Goal: Transaction & Acquisition: Purchase product/service

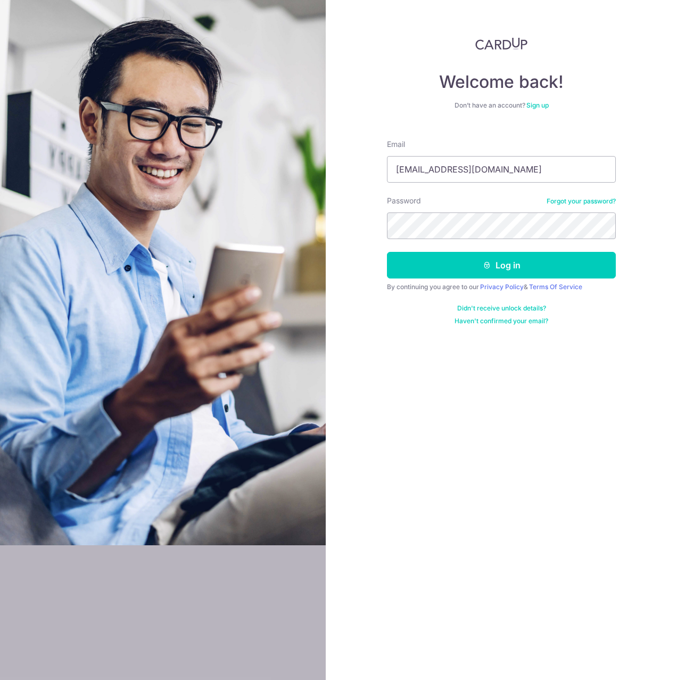
type input "heinzb1972@gmx.com"
click at [486, 267] on icon "submit" at bounding box center [487, 265] width 9 height 9
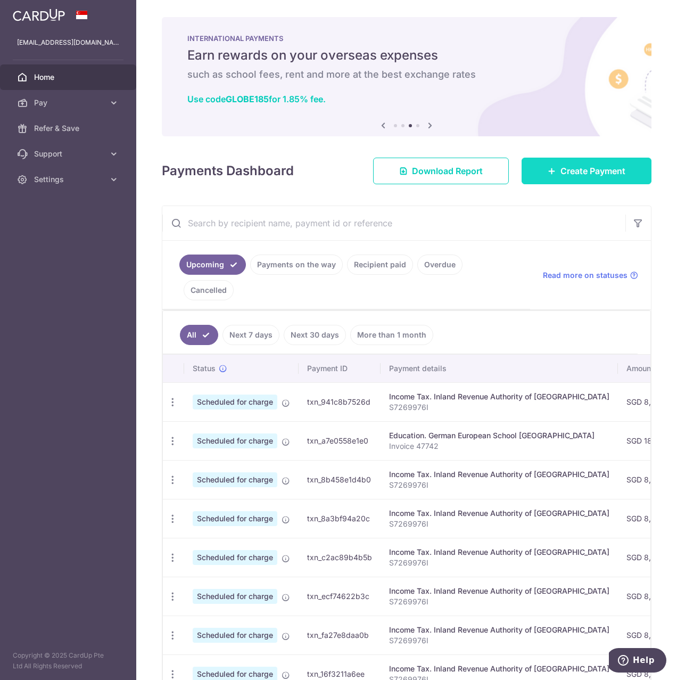
click at [565, 173] on span "Create Payment" at bounding box center [592, 170] width 65 height 13
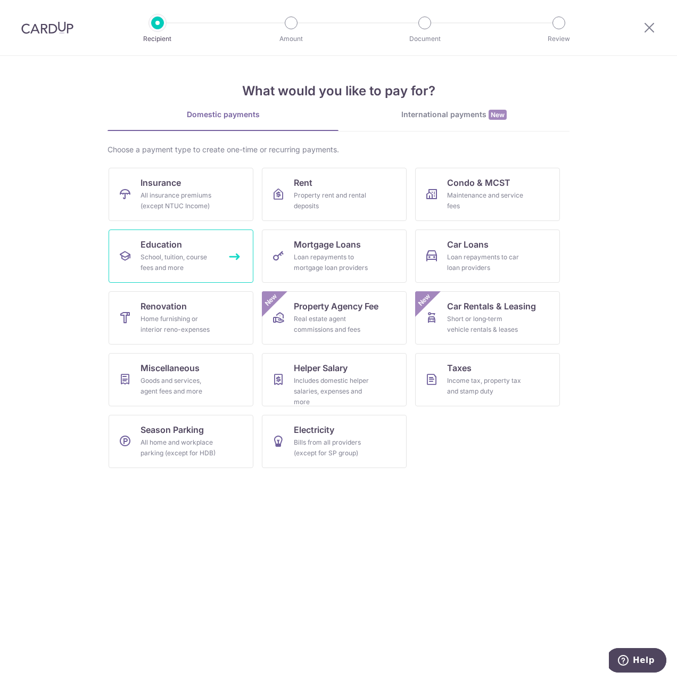
click at [171, 256] on div "School, tuition, course fees and more" at bounding box center [178, 262] width 77 height 21
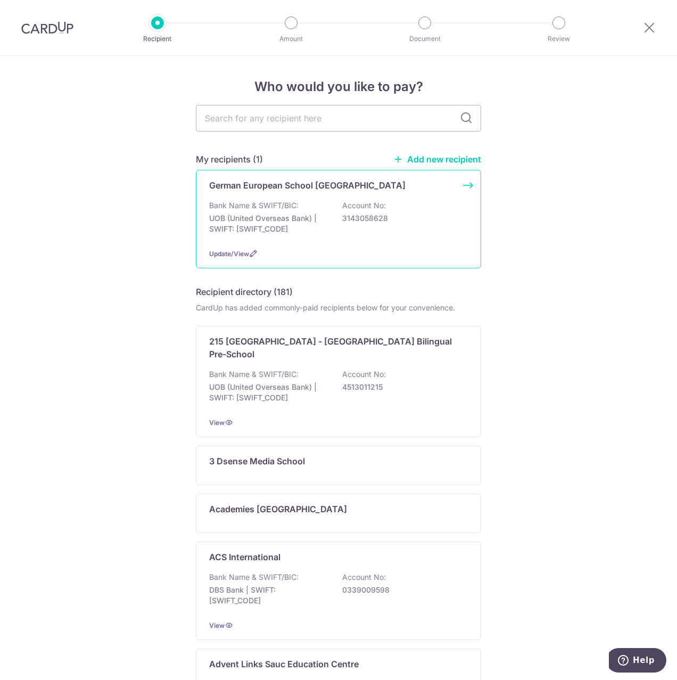
click at [300, 212] on div "Bank Name & SWIFT/BIC: UOB (United Overseas Bank) | SWIFT: UOVBSGSGXXX Account …" at bounding box center [338, 219] width 259 height 39
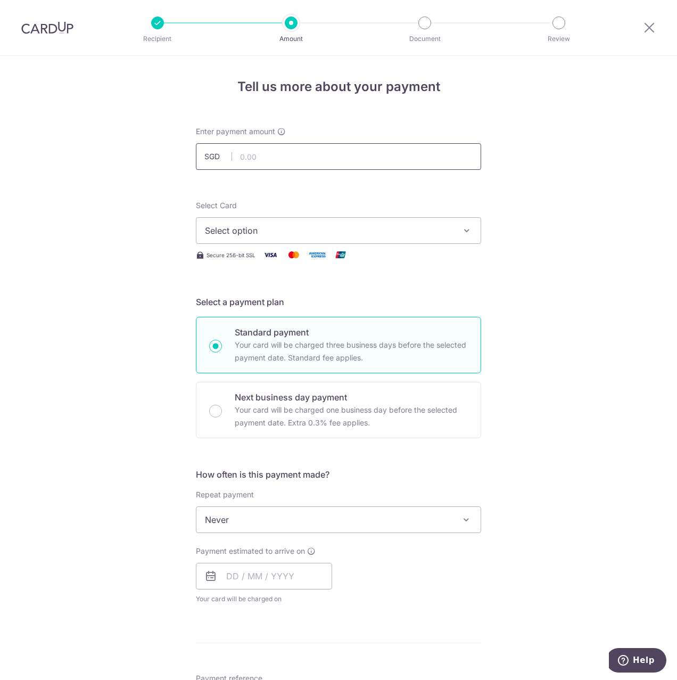
click at [266, 156] on input "text" at bounding box center [338, 156] width 285 height 27
type input "18,252.50"
click at [461, 230] on icon "button" at bounding box center [466, 230] width 11 height 11
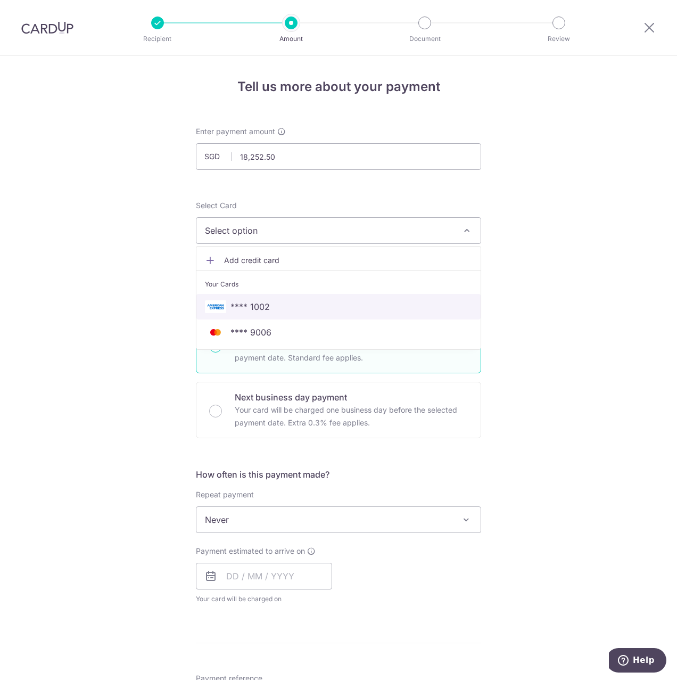
click at [271, 302] on span "**** 1002" at bounding box center [338, 306] width 267 height 13
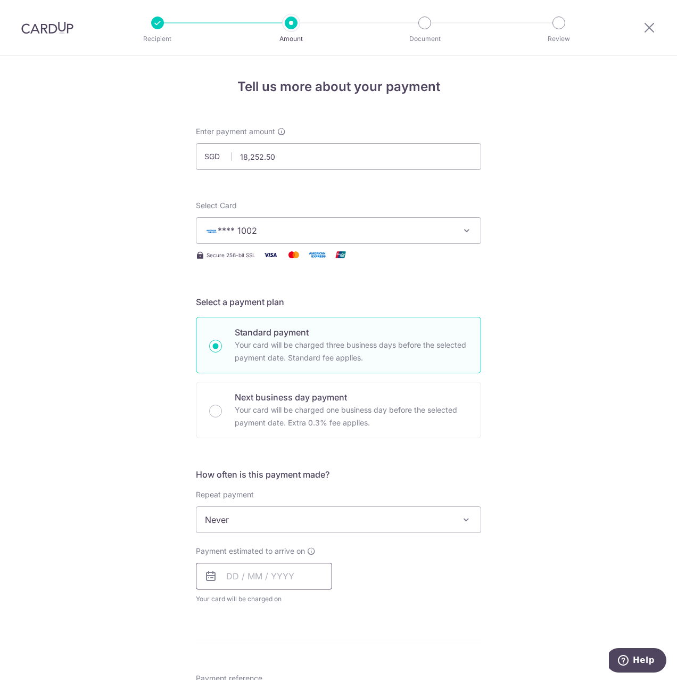
click at [305, 576] on input "text" at bounding box center [264, 575] width 136 height 27
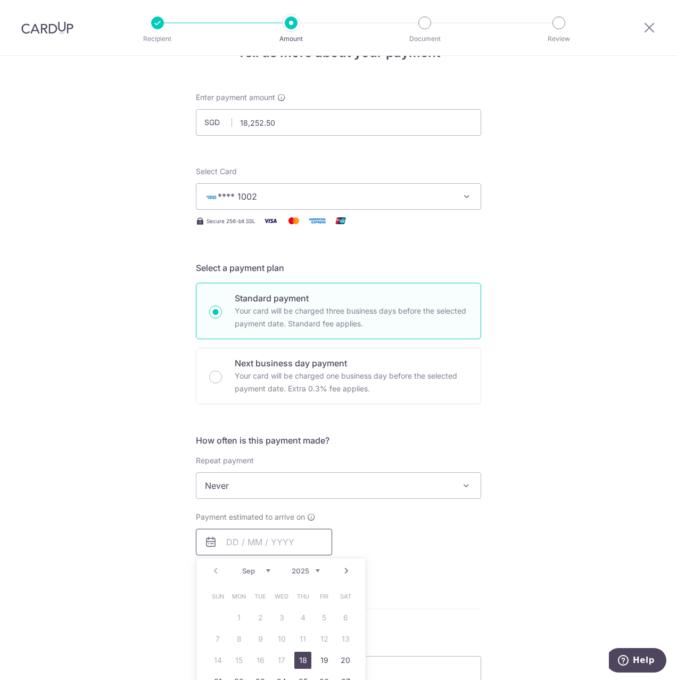
scroll to position [106, 0]
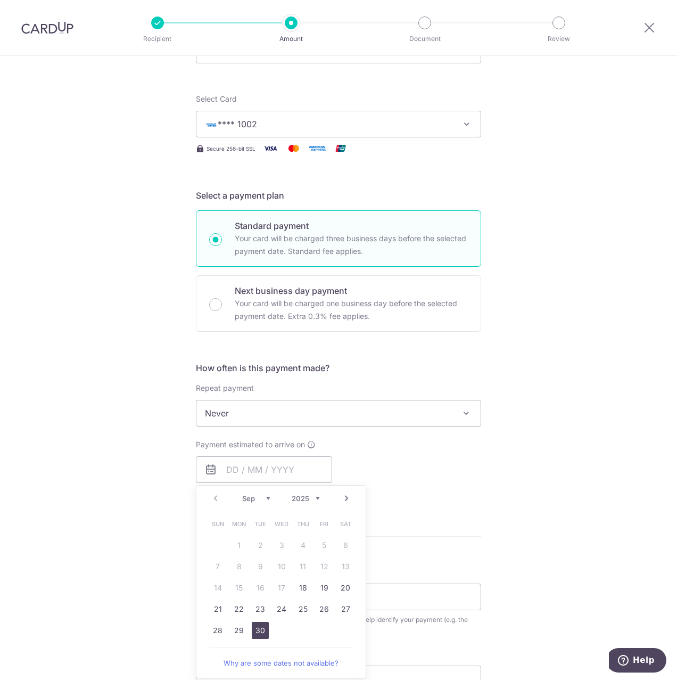
click at [255, 632] on link "30" at bounding box center [260, 630] width 17 height 17
type input "30/09/2025"
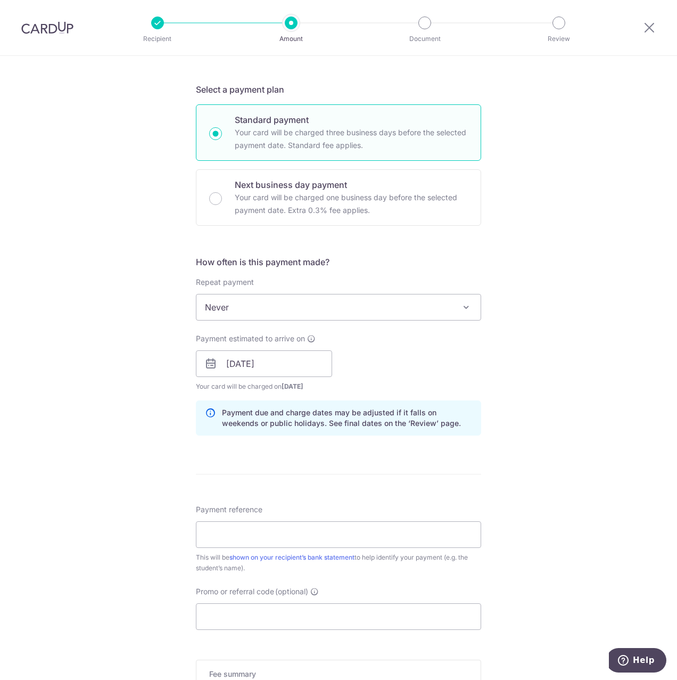
scroll to position [213, 0]
click at [275, 532] on input "Payment reference" at bounding box center [338, 533] width 285 height 27
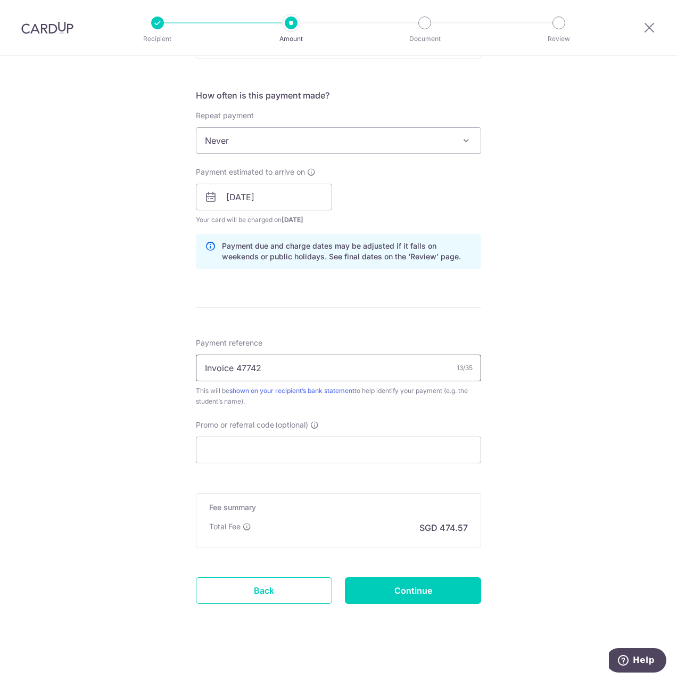
scroll to position [383, 0]
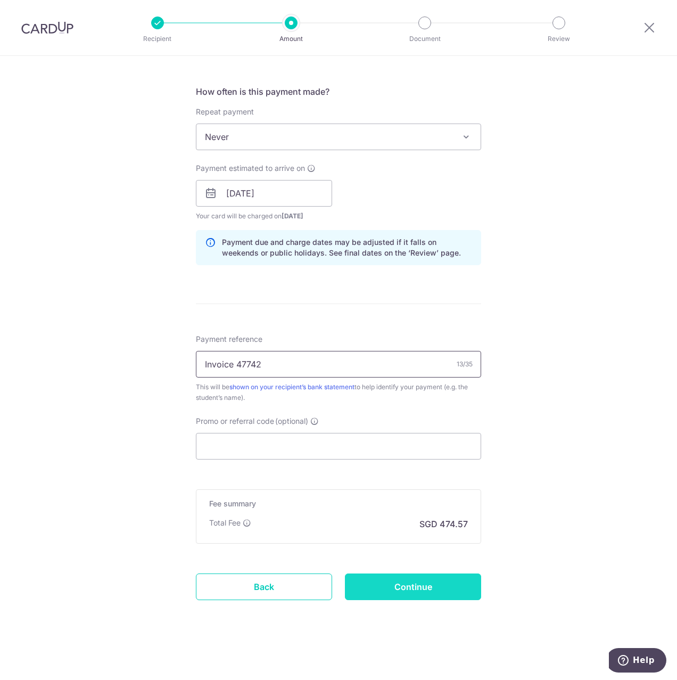
type input "Invoice 47742"
click at [412, 590] on input "Continue" at bounding box center [413, 586] width 136 height 27
type input "Create Schedule"
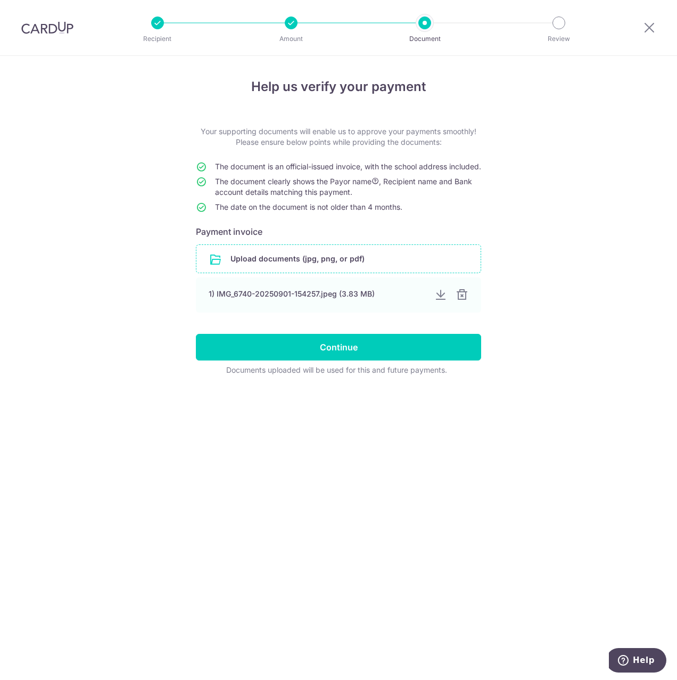
click at [307, 272] on input "file" at bounding box center [338, 259] width 284 height 28
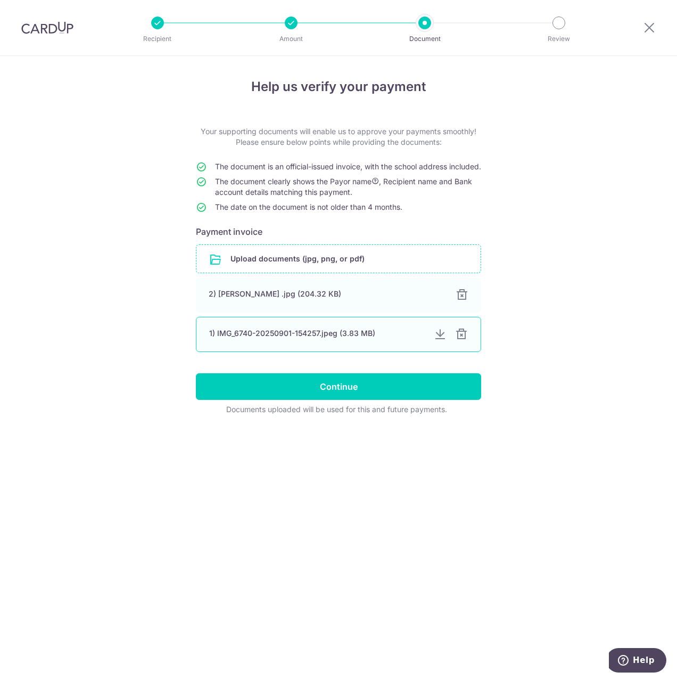
click at [462, 341] on div at bounding box center [461, 334] width 13 height 13
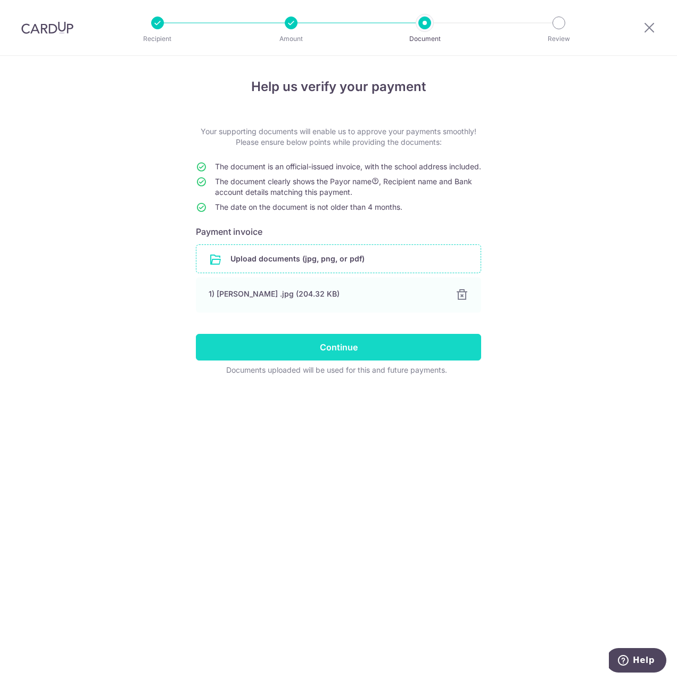
click at [352, 359] on input "Continue" at bounding box center [338, 347] width 285 height 27
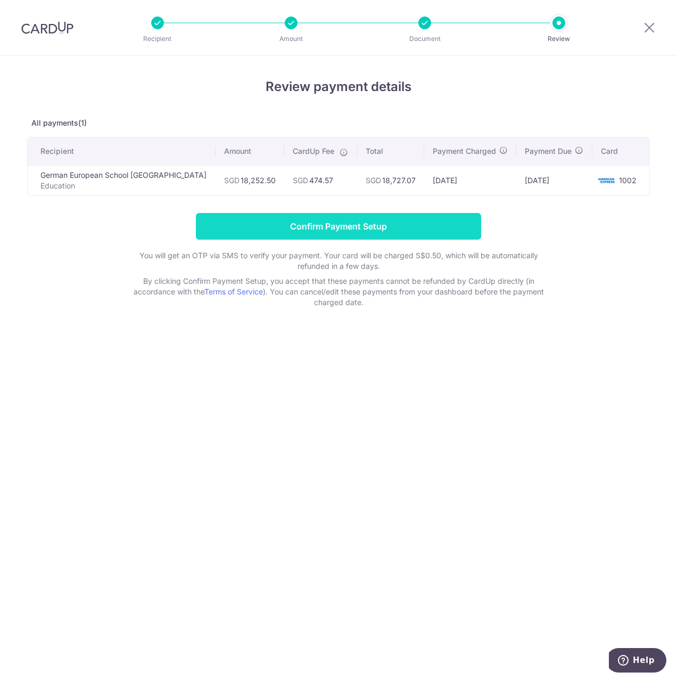
click at [361, 222] on input "Confirm Payment Setup" at bounding box center [338, 226] width 285 height 27
